Goal: Task Accomplishment & Management: Complete application form

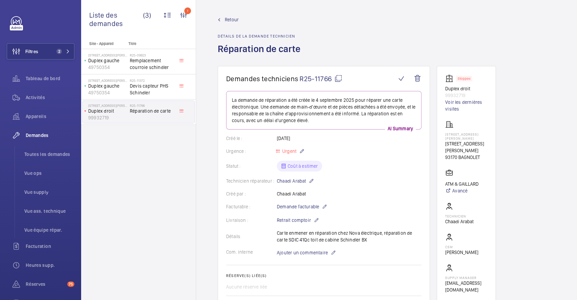
click at [235, 20] on span "Retour" at bounding box center [232, 19] width 14 height 7
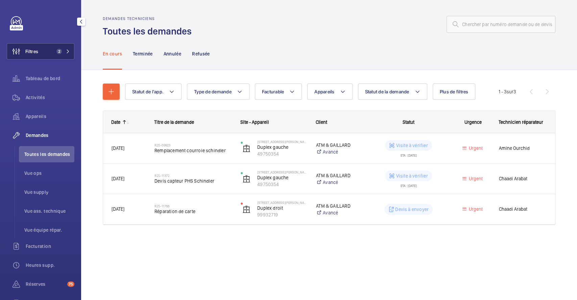
click at [45, 49] on button "Filtres 2" at bounding box center [41, 51] width 68 height 16
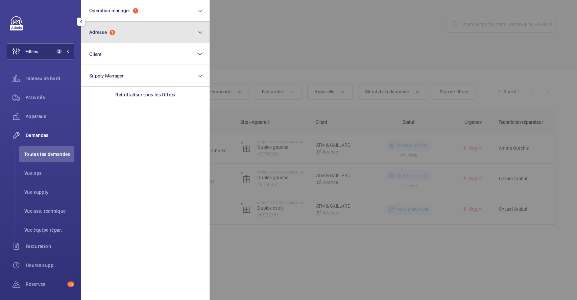
click at [159, 38] on button "Adresse 1" at bounding box center [145, 33] width 129 height 22
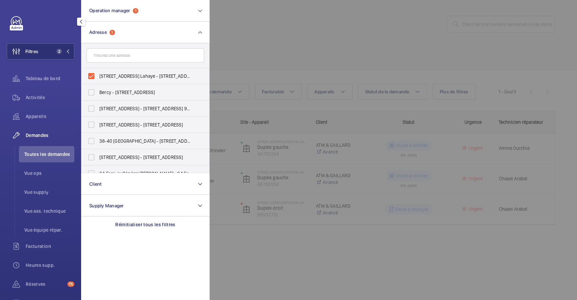
click at [271, 37] on div at bounding box center [498, 150] width 577 height 300
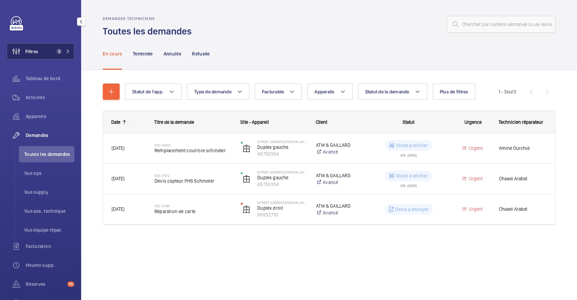
click at [49, 52] on button "Filtres 2" at bounding box center [41, 51] width 68 height 16
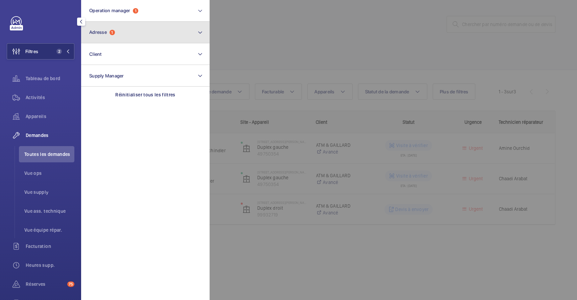
click at [204, 30] on button "Adresse 1" at bounding box center [145, 33] width 129 height 22
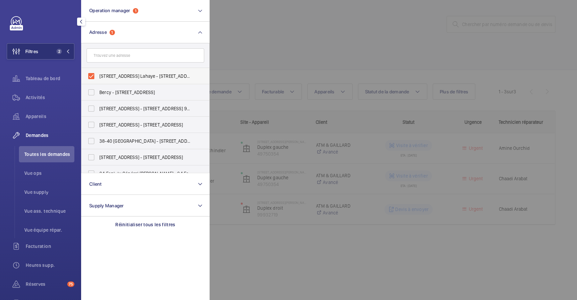
click at [92, 77] on label "9 Rue Adélaïde Lahaye - 9 Rue Adélaïde Lahaye, BAGNOLET 93170" at bounding box center [141, 76] width 118 height 16
click at [92, 77] on input "9 Rue Adélaïde Lahaye - 9 Rue Adélaïde Lahaye, BAGNOLET 93170" at bounding box center [92, 76] width 14 height 14
checkbox input "false"
click at [308, 49] on div at bounding box center [498, 150] width 577 height 300
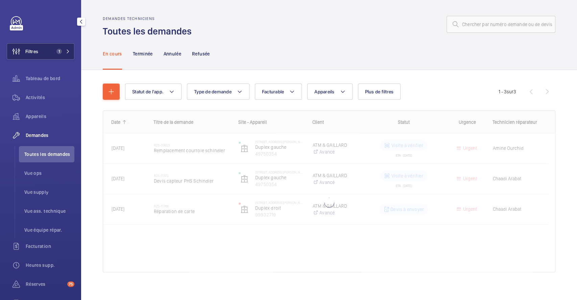
click at [39, 50] on button "Filtres 1" at bounding box center [41, 51] width 68 height 16
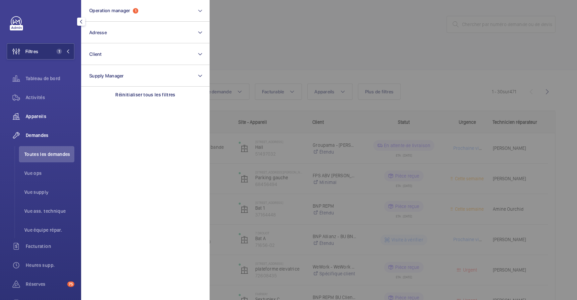
click at [36, 113] on span "Appareils" at bounding box center [50, 116] width 49 height 7
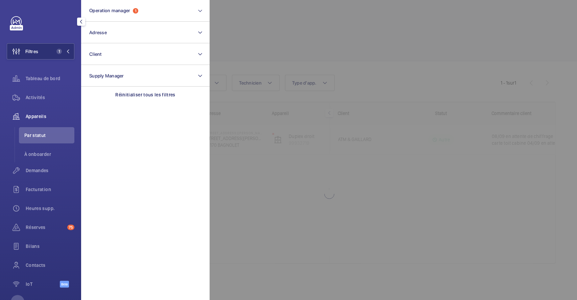
click at [318, 32] on div at bounding box center [498, 150] width 577 height 300
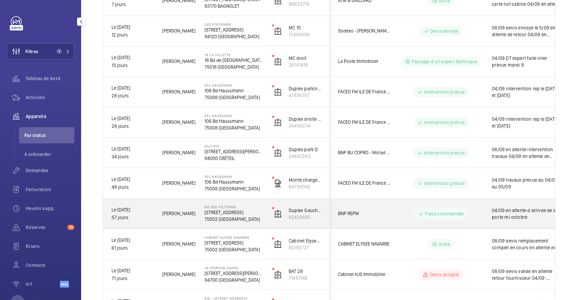
scroll to position [155, 0]
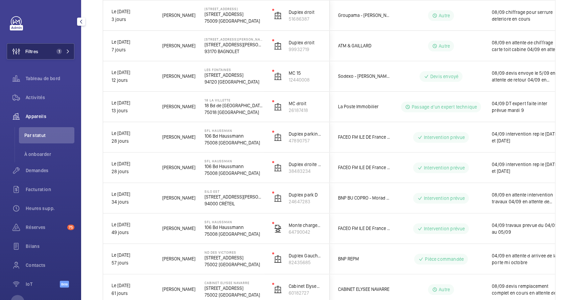
click at [40, 49] on button "Filtres 1" at bounding box center [41, 51] width 68 height 16
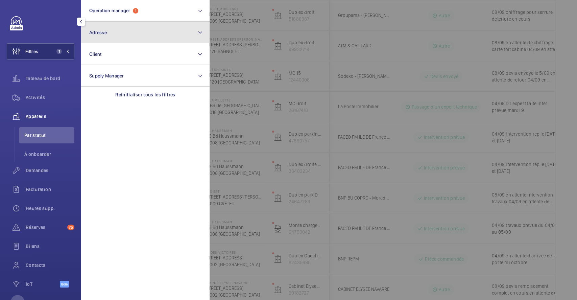
click at [152, 37] on button "Adresse" at bounding box center [145, 33] width 129 height 22
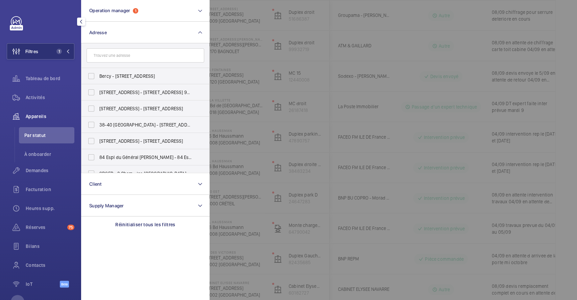
click at [160, 57] on input "text" at bounding box center [146, 55] width 118 height 14
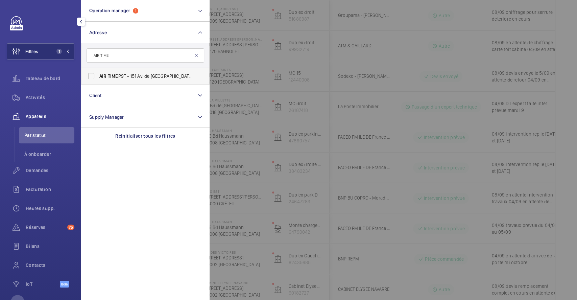
type input "AIR TIME"
click at [95, 76] on label "AIR TIME P9T - 151 Av. de [GEOGRAPHIC_DATA], [GEOGRAPHIC_DATA] 75013" at bounding box center [141, 76] width 118 height 16
click at [95, 76] on input "AIR TIME P9T - 151 Av. de [GEOGRAPHIC_DATA], [GEOGRAPHIC_DATA] 75013" at bounding box center [92, 76] width 14 height 14
checkbox input "true"
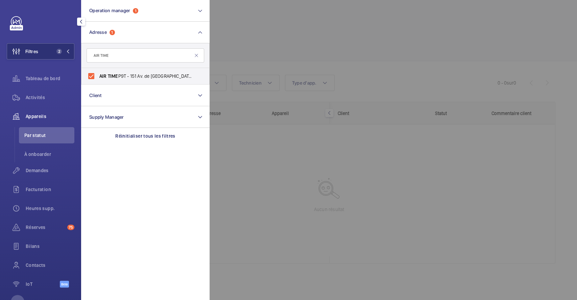
drag, startPoint x: 382, startPoint y: 54, endPoint x: 376, endPoint y: 56, distance: 6.2
click at [382, 54] on div at bounding box center [498, 150] width 577 height 300
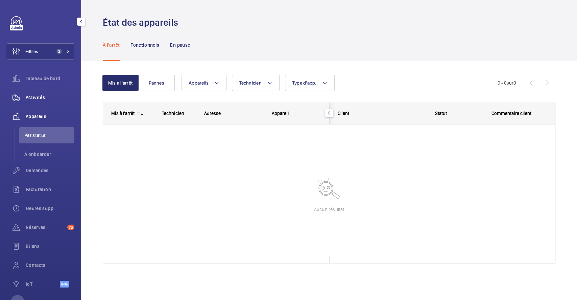
click at [39, 98] on span "Activités" at bounding box center [50, 97] width 49 height 7
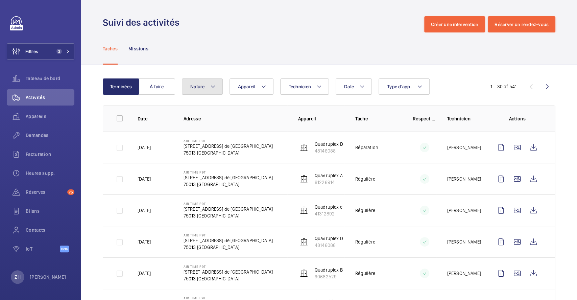
click at [214, 88] on mat-icon at bounding box center [212, 87] width 5 height 8
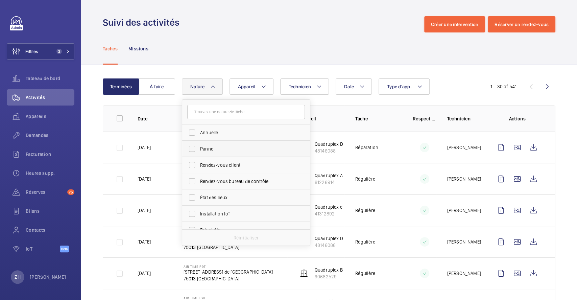
click at [192, 146] on label "Panne" at bounding box center [241, 149] width 118 height 16
click at [192, 146] on input "Panne" at bounding box center [192, 149] width 14 height 14
checkbox input "true"
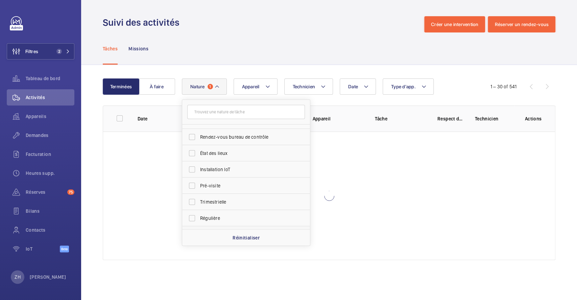
scroll to position [90, 0]
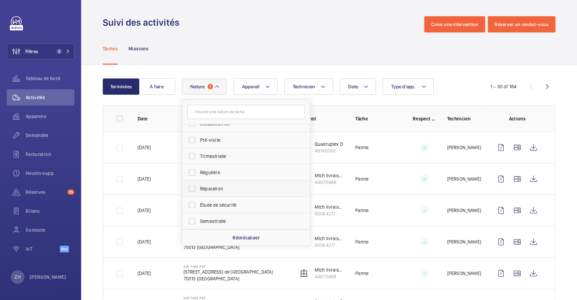
click at [192, 188] on label "Réparation" at bounding box center [241, 189] width 118 height 16
click at [192, 188] on input "Réparation" at bounding box center [192, 189] width 14 height 14
checkbox input "true"
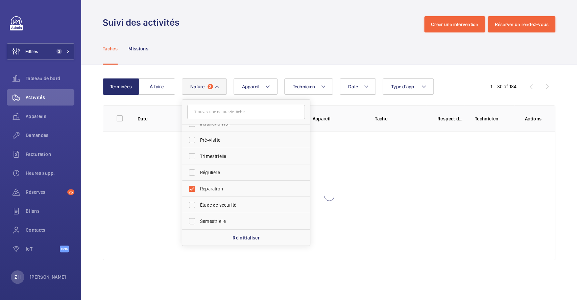
click at [273, 35] on div "Tâches Missions" at bounding box center [329, 48] width 453 height 32
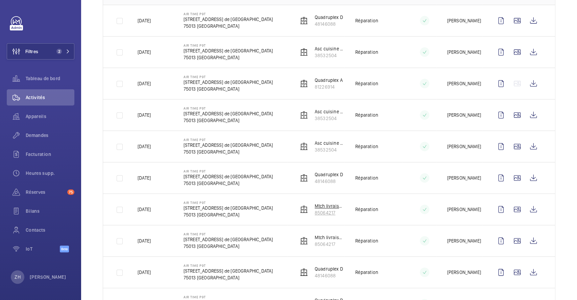
scroll to position [135, 0]
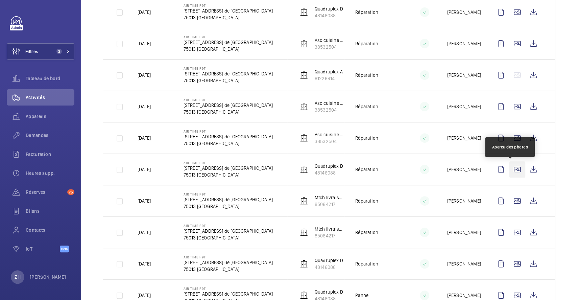
click at [509, 170] on wm-front-icon-button at bounding box center [517, 169] width 16 height 16
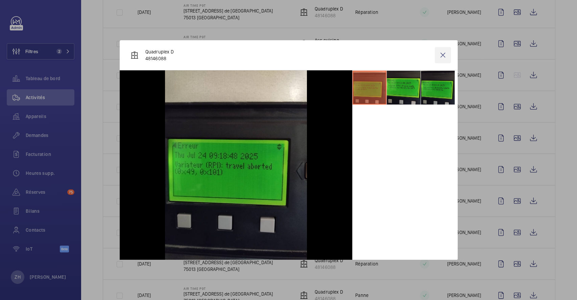
click at [440, 54] on wm-front-icon-button at bounding box center [443, 55] width 16 height 16
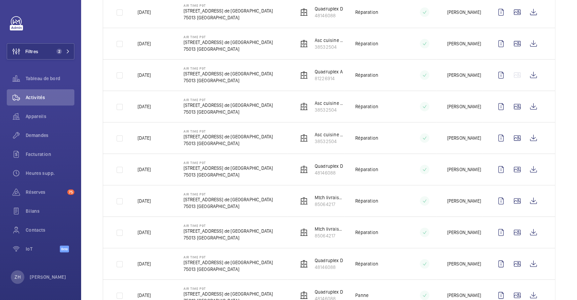
scroll to position [0, 0]
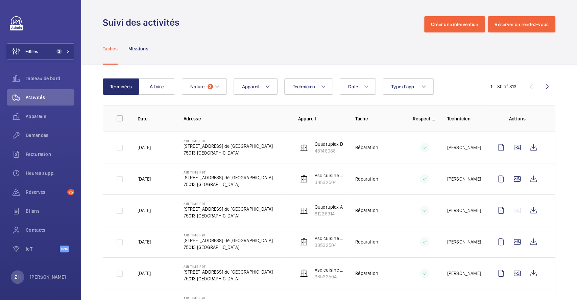
click at [526, 147] on wm-front-icon-button at bounding box center [534, 147] width 16 height 16
click at [528, 146] on wm-front-icon-button at bounding box center [534, 147] width 16 height 16
click at [41, 136] on span "Demandes" at bounding box center [50, 135] width 49 height 7
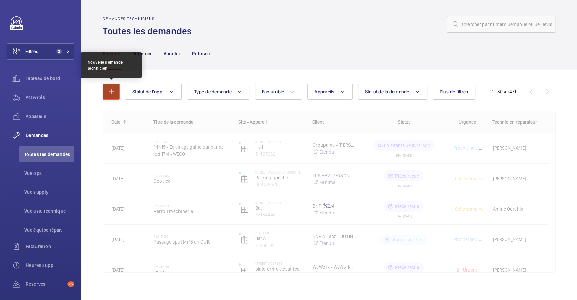
click at [108, 91] on mat-icon "button" at bounding box center [111, 92] width 8 height 8
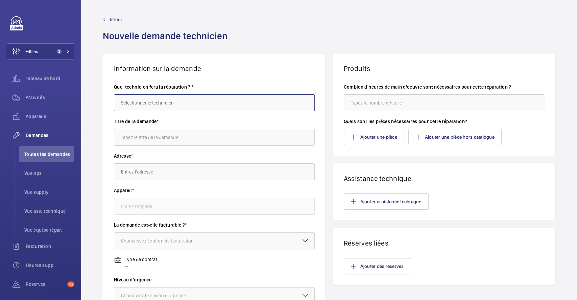
click at [207, 104] on input "text" at bounding box center [214, 102] width 201 height 17
click at [171, 139] on mat-option "[PERSON_NAME]" at bounding box center [212, 140] width 197 height 17
type input "[PERSON_NAME]"
click at [168, 138] on input "text" at bounding box center [214, 137] width 201 height 17
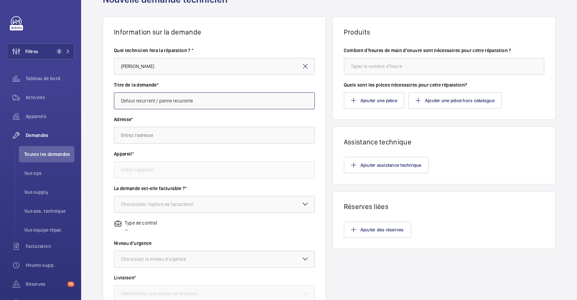
scroll to position [45, 0]
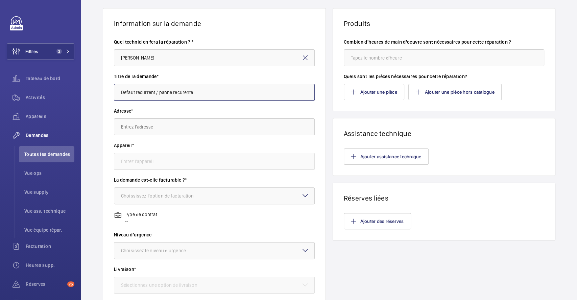
type input "Defaut recurrent / panne recurente"
click at [188, 128] on input "text" at bounding box center [214, 126] width 201 height 17
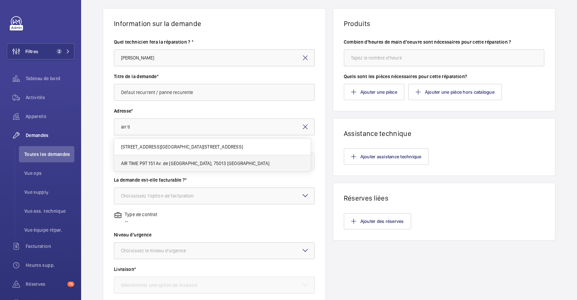
click at [163, 161] on span "AIR TIME P9T 151 Av. de France, 75013 PARIS" at bounding box center [195, 163] width 148 height 7
type input "AIR TIME P9T 151 Av. de France, 75013 PARIS"
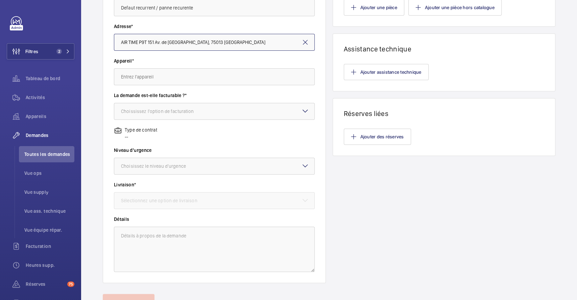
scroll to position [135, 0]
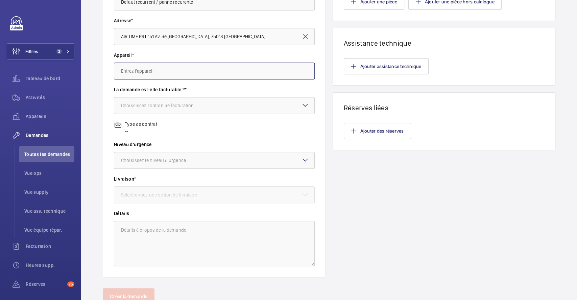
click at [218, 71] on input "text" at bounding box center [214, 71] width 201 height 17
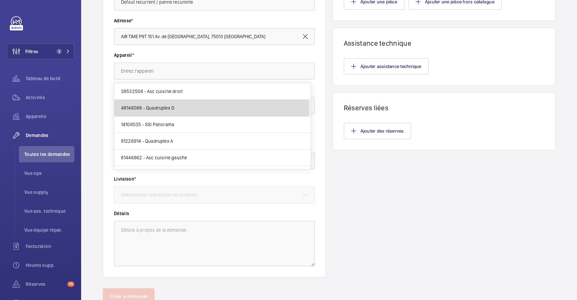
click at [186, 107] on mat-option "48146088 - Quadruplex D" at bounding box center [212, 108] width 197 height 17
type input "48146088 - Quadruplex D"
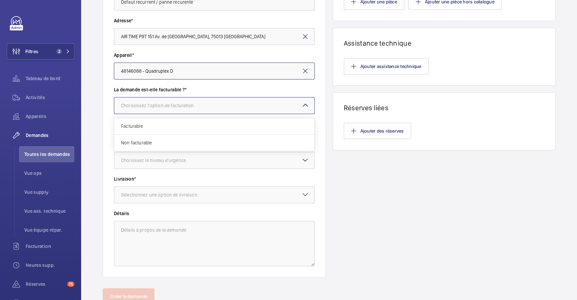
click at [258, 99] on div at bounding box center [214, 105] width 200 height 16
click at [179, 140] on span "Non facturable" at bounding box center [214, 142] width 187 height 7
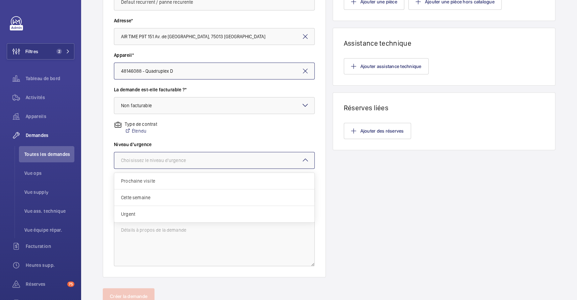
drag, startPoint x: 216, startPoint y: 157, endPoint x: 214, endPoint y: 162, distance: 6.4
click at [216, 157] on div at bounding box center [214, 160] width 200 height 16
click at [169, 216] on span "Urgent" at bounding box center [214, 214] width 187 height 7
click at [232, 197] on div at bounding box center [214, 195] width 200 height 16
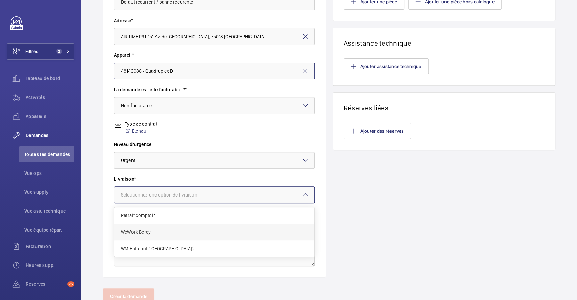
click at [167, 231] on span "WeWork Bercy" at bounding box center [214, 232] width 187 height 7
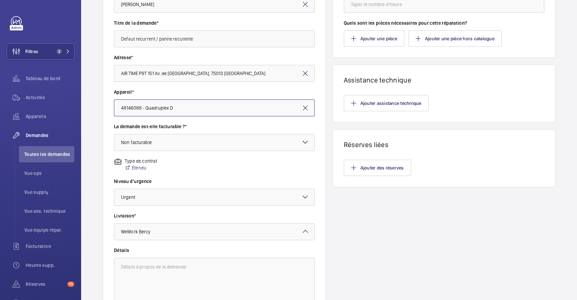
scroll to position [0, 0]
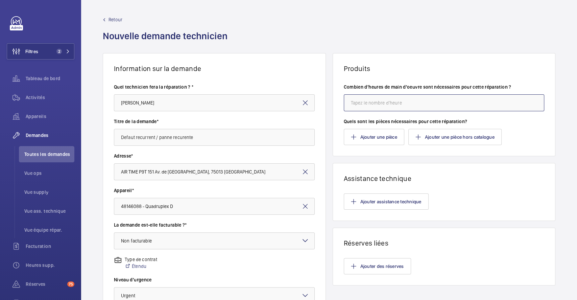
click at [413, 103] on input "number" at bounding box center [444, 102] width 201 height 17
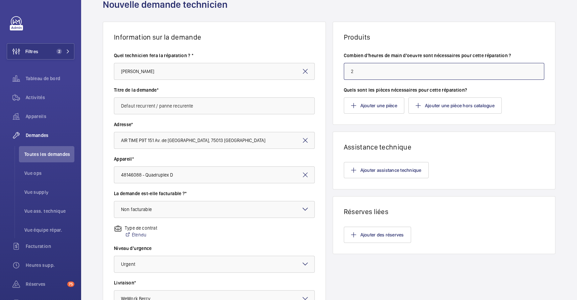
scroll to position [45, 0]
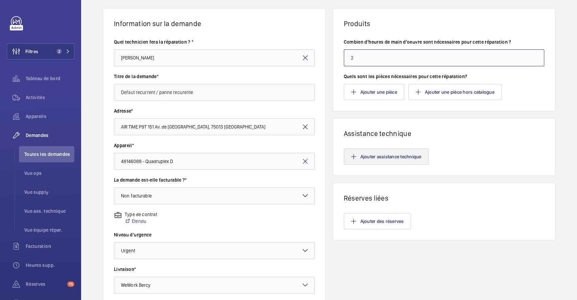
type input "2"
click at [394, 162] on button "Ajouter assistance technique" at bounding box center [386, 156] width 85 height 16
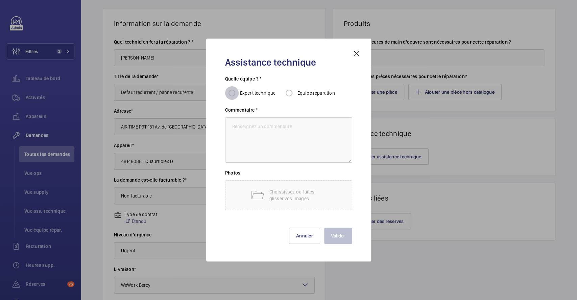
drag, startPoint x: 233, startPoint y: 93, endPoint x: 240, endPoint y: 99, distance: 9.6
click at [233, 93] on input "Expert technique" at bounding box center [232, 93] width 14 height 14
radio input "true"
click at [247, 127] on textarea at bounding box center [288, 139] width 127 height 45
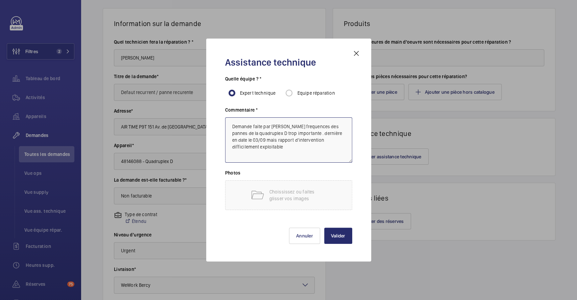
click at [262, 150] on textarea "Demande faite par Mathieu frequences des pannes de la quadruplex D trop importa…" at bounding box center [288, 139] width 127 height 45
type textarea "Demande faite par Mathieu frequences des pannes de la quadruplex D trop importa…"
click at [340, 239] on button "Valider" at bounding box center [338, 236] width 28 height 16
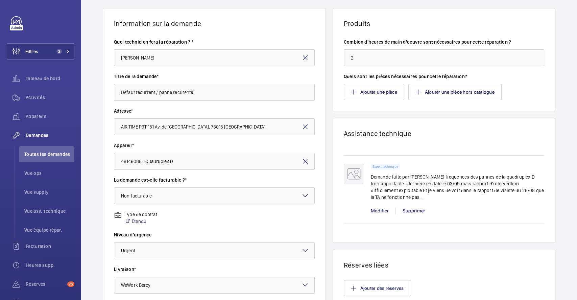
click at [142, 267] on wm-front-async-data-loader "Retour Nouvelle demande technicien Information sur la demande Quel technicien f…" at bounding box center [329, 185] width 496 height 461
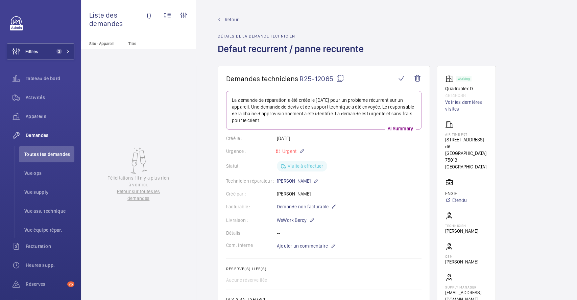
click at [341, 78] on mat-icon at bounding box center [340, 78] width 8 height 8
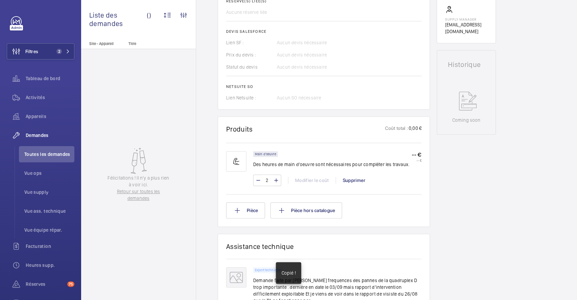
scroll to position [316, 0]
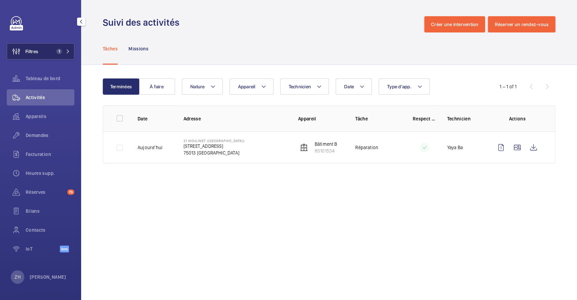
click at [53, 53] on button "Filtres 1" at bounding box center [41, 51] width 68 height 16
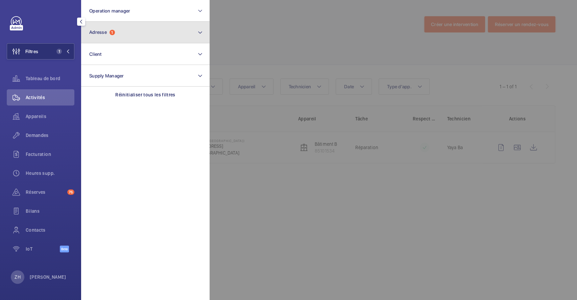
click at [159, 34] on button "Adresse 1" at bounding box center [145, 33] width 129 height 22
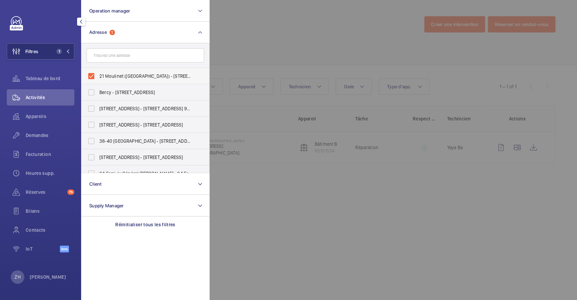
click at [94, 74] on label "21 Moulinet ([GEOGRAPHIC_DATA]) - [STREET_ADDRESS]" at bounding box center [141, 76] width 118 height 16
click at [94, 74] on input "21 Moulinet ([GEOGRAPHIC_DATA]) - [STREET_ADDRESS]" at bounding box center [92, 76] width 14 height 14
checkbox input "false"
click at [234, 41] on div at bounding box center [498, 150] width 577 height 300
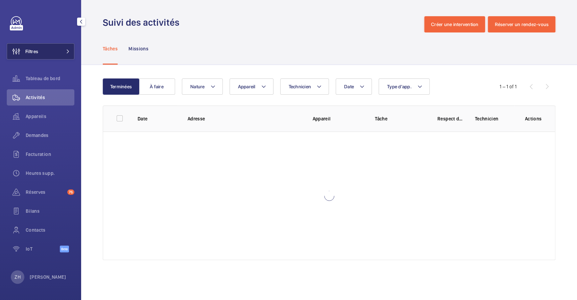
click at [51, 53] on button "Filtres" at bounding box center [41, 51] width 68 height 16
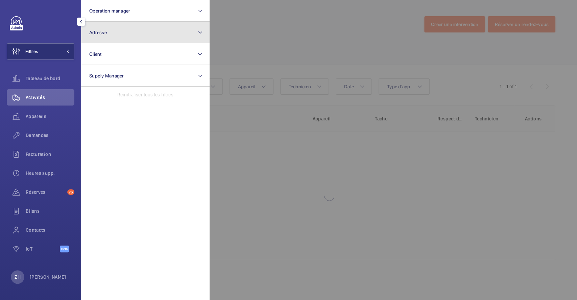
click at [112, 32] on button "Adresse" at bounding box center [145, 33] width 129 height 22
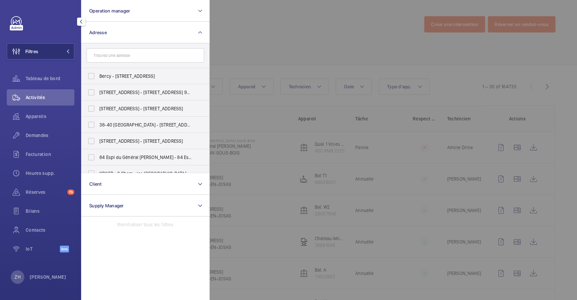
click at [119, 53] on input "text" at bounding box center [146, 55] width 118 height 14
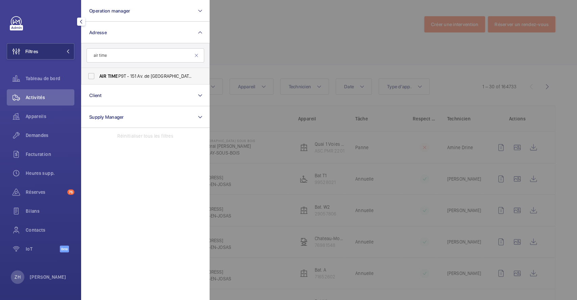
type input "air time"
click at [91, 75] on label "AIR TIME P9T - 151 Av. de [GEOGRAPHIC_DATA], [GEOGRAPHIC_DATA] 75013" at bounding box center [141, 76] width 118 height 16
click at [91, 75] on input "AIR TIME P9T - 151 Av. de [GEOGRAPHIC_DATA], [GEOGRAPHIC_DATA] 75013" at bounding box center [92, 76] width 14 height 14
checkbox input "true"
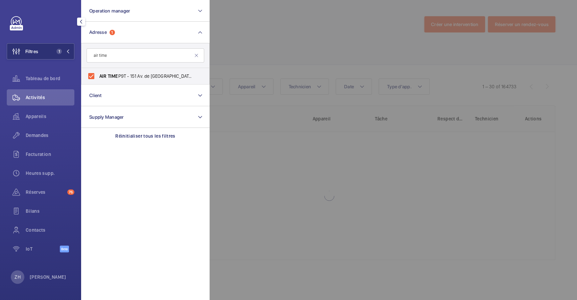
click at [280, 32] on div at bounding box center [498, 150] width 577 height 300
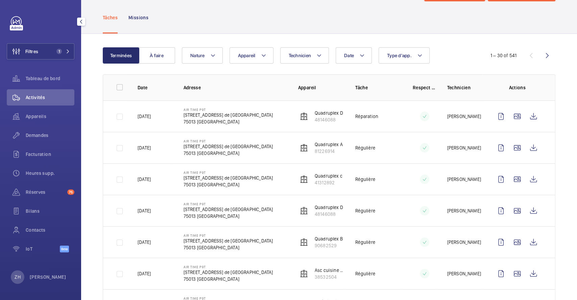
scroll to position [45, 0]
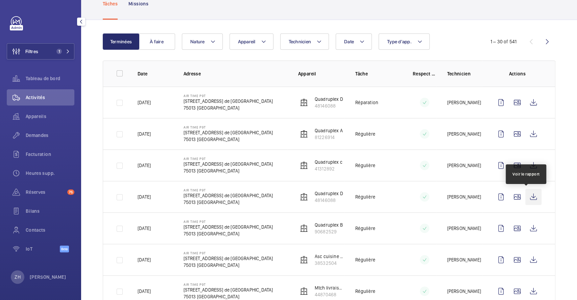
click at [526, 195] on wm-front-icon-button at bounding box center [534, 197] width 16 height 16
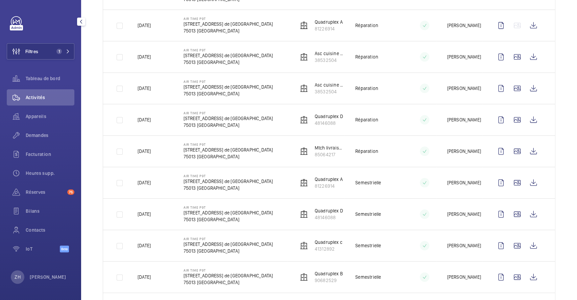
scroll to position [451, 0]
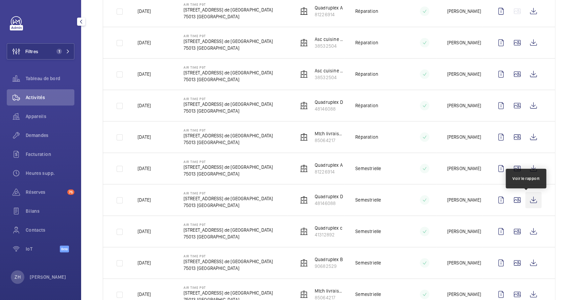
click at [526, 202] on wm-front-icon-button at bounding box center [534, 200] width 16 height 16
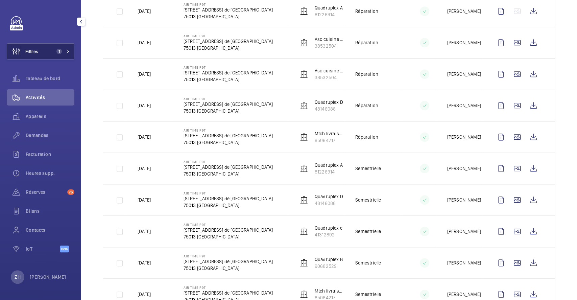
drag, startPoint x: 36, startPoint y: 48, endPoint x: 40, endPoint y: 48, distance: 3.7
click at [37, 48] on span "Filtres" at bounding box center [31, 51] width 13 height 7
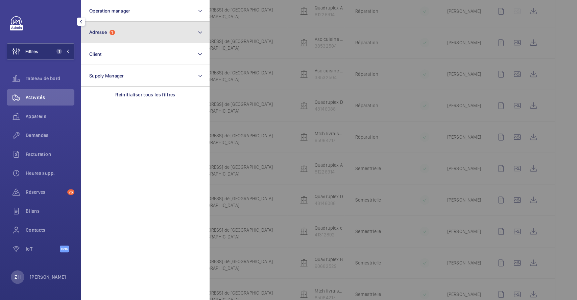
click at [127, 34] on button "Adresse 1" at bounding box center [145, 33] width 129 height 22
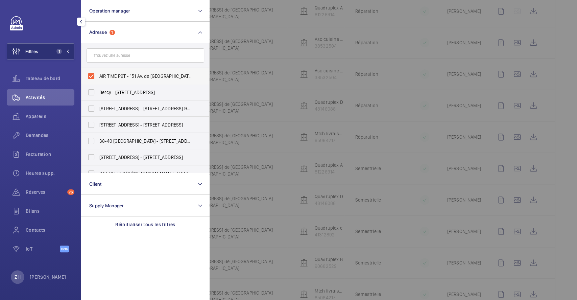
click at [91, 77] on label "AIR TIME P9T - 151 Av. de [GEOGRAPHIC_DATA], [GEOGRAPHIC_DATA] 75013" at bounding box center [141, 76] width 118 height 16
click at [91, 77] on input "AIR TIME P9T - 151 Av. de [GEOGRAPHIC_DATA], [GEOGRAPHIC_DATA] 75013" at bounding box center [92, 76] width 14 height 14
checkbox input "false"
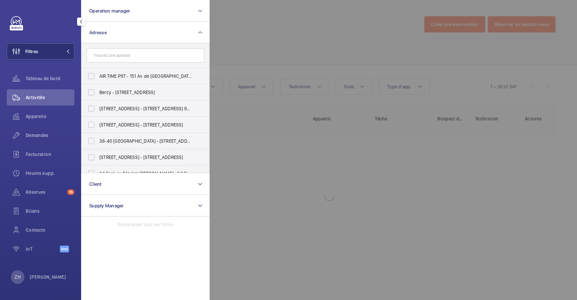
click at [250, 54] on div at bounding box center [498, 150] width 577 height 300
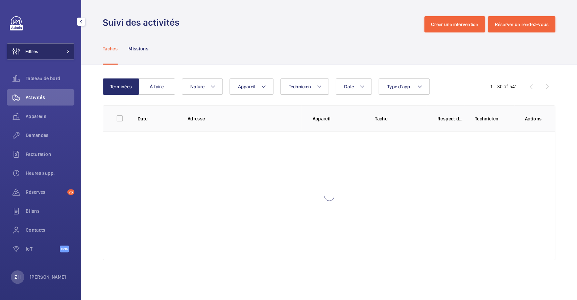
drag, startPoint x: 37, startPoint y: 50, endPoint x: 51, endPoint y: 47, distance: 14.8
click at [37, 50] on span "Filtres" at bounding box center [31, 51] width 13 height 7
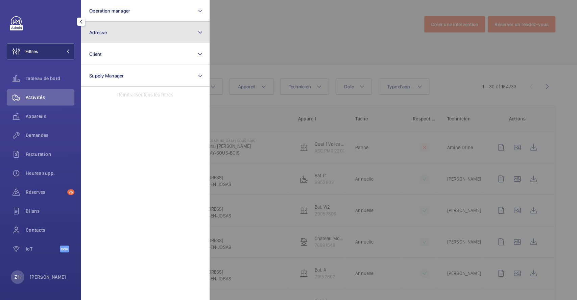
click at [111, 31] on button "Adresse" at bounding box center [145, 33] width 129 height 22
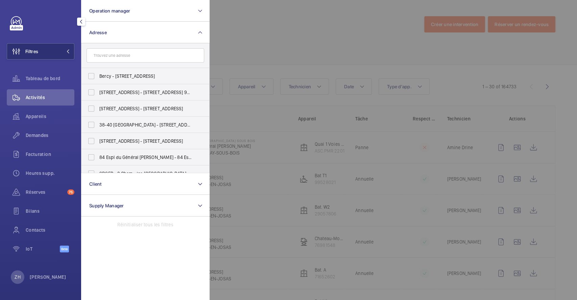
click at [114, 52] on input "text" at bounding box center [146, 55] width 118 height 14
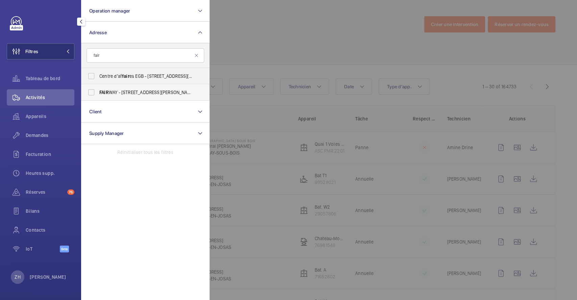
type input "fair"
click at [94, 93] on label "[GEOGRAPHIC_DATA] - [STREET_ADDRESS][PERSON_NAME]" at bounding box center [141, 92] width 118 height 16
click at [94, 93] on input "[GEOGRAPHIC_DATA] - [STREET_ADDRESS][PERSON_NAME]" at bounding box center [92, 93] width 14 height 14
checkbox input "true"
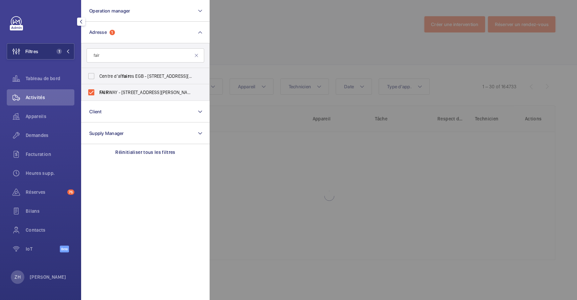
click at [273, 47] on div at bounding box center [498, 150] width 577 height 300
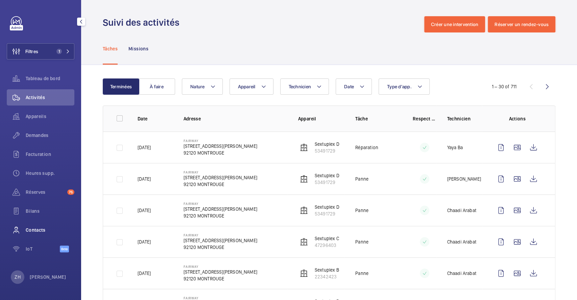
click at [42, 228] on span "Contacts" at bounding box center [50, 230] width 49 height 7
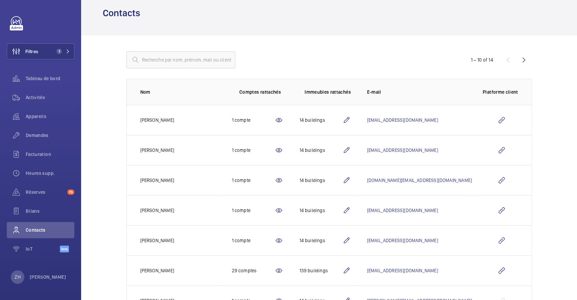
scroll to position [18, 0]
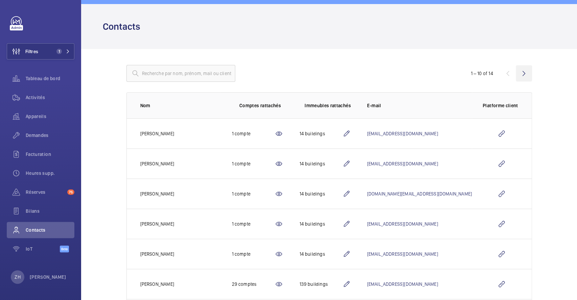
click at [523, 74] on wm-front-icon-button at bounding box center [524, 73] width 16 height 16
